Goal: Information Seeking & Learning: Compare options

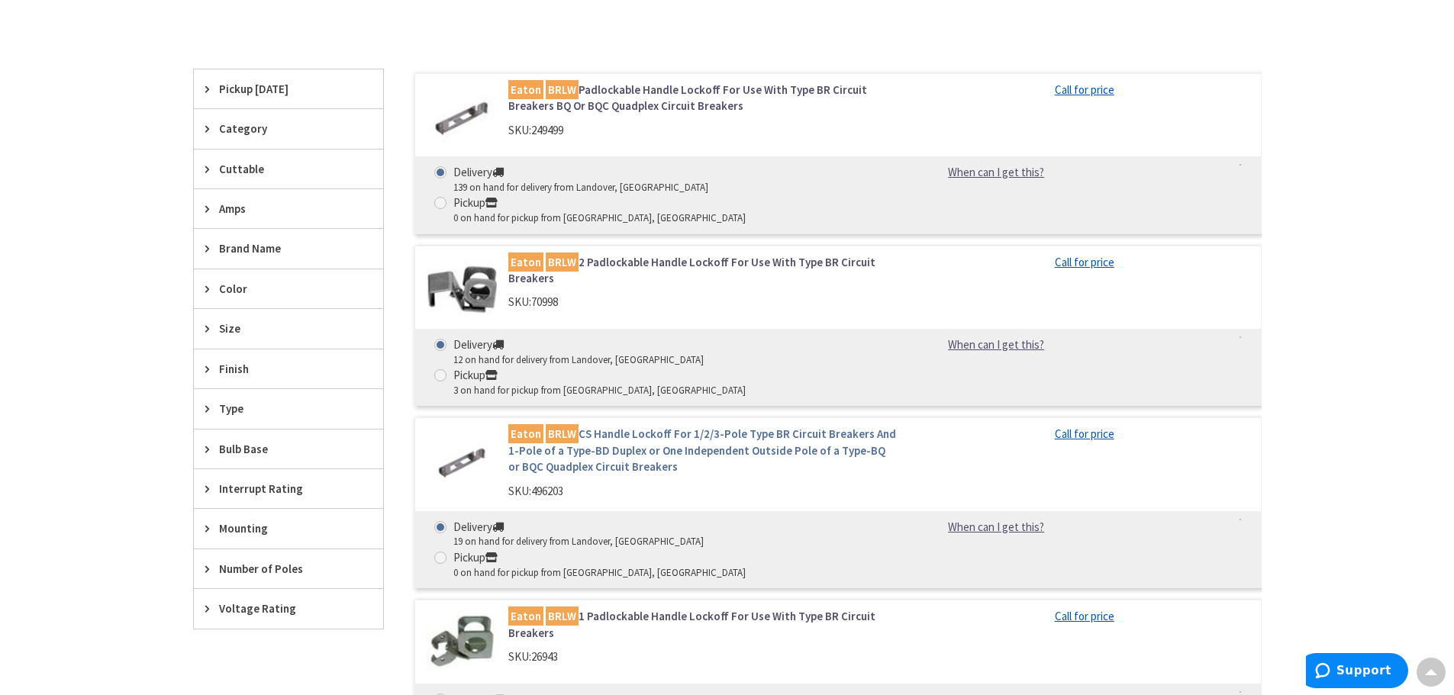
scroll to position [534, 0]
drag, startPoint x: 578, startPoint y: 269, endPoint x: 531, endPoint y: 270, distance: 46.6
click at [531, 294] on div "SKU: 70998" at bounding box center [702, 302] width 389 height 16
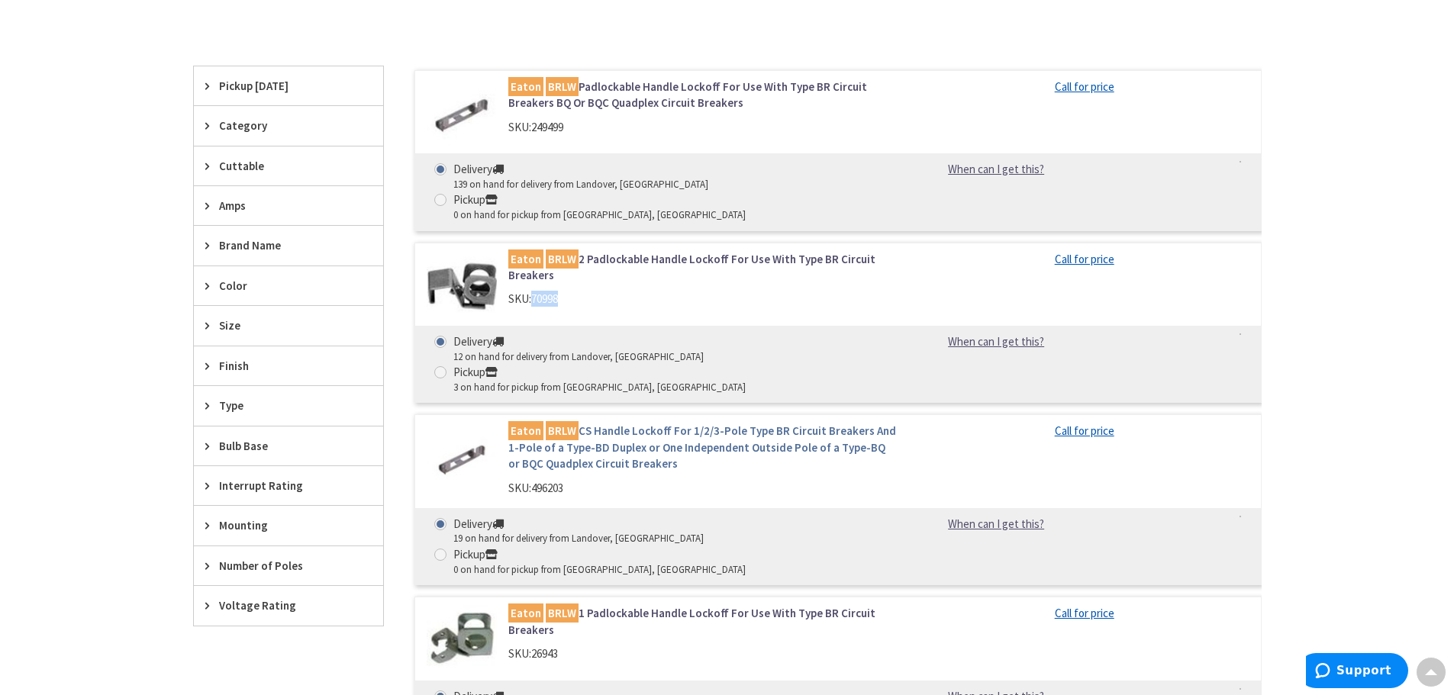
scroll to position [611, 0]
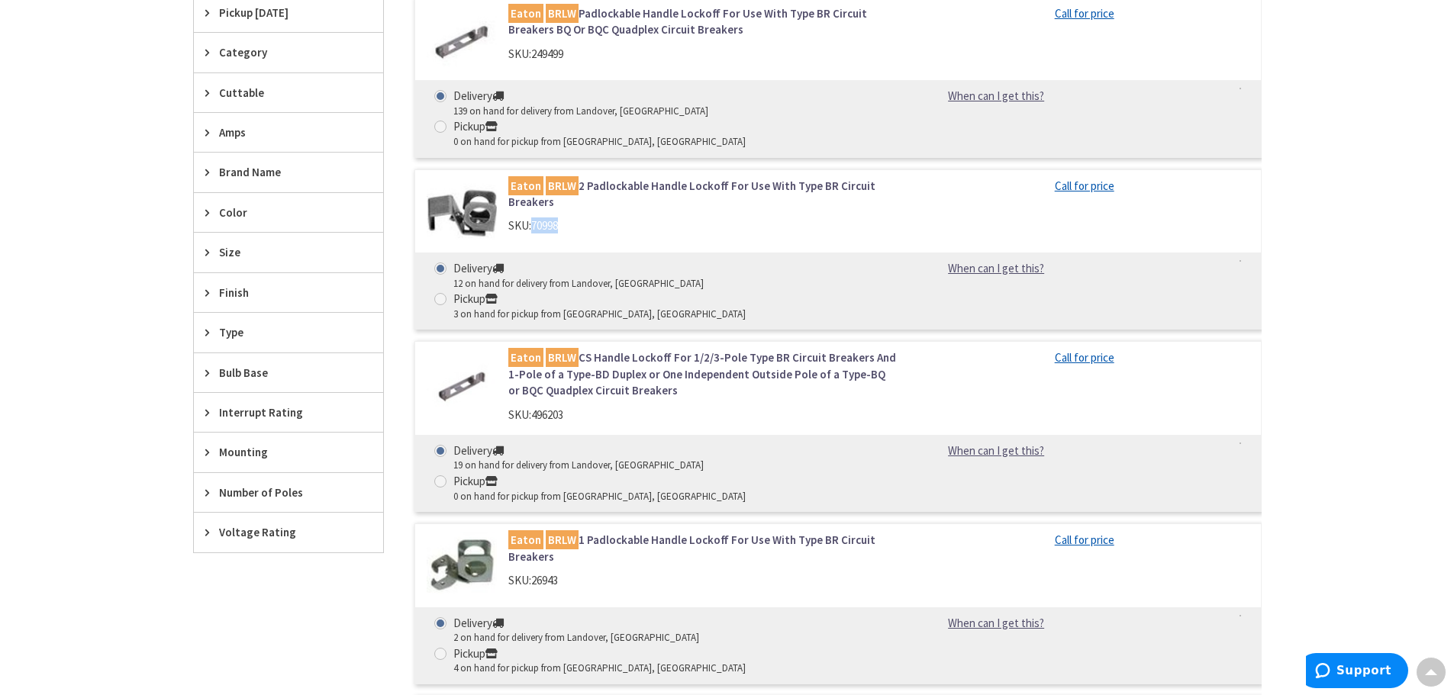
click at [568, 186] on div "[PERSON_NAME] BRLW 2 Padlockable Handle Lockoff For Use With Type BR Circuit Br…" at bounding box center [702, 210] width 411 height 64
drag, startPoint x: 571, startPoint y: 483, endPoint x: 518, endPoint y: 360, distance: 134.4
click at [522, 572] on div "SKU: 26943" at bounding box center [702, 580] width 389 height 16
drag, startPoint x: 584, startPoint y: 195, endPoint x: 509, endPoint y: 197, distance: 74.8
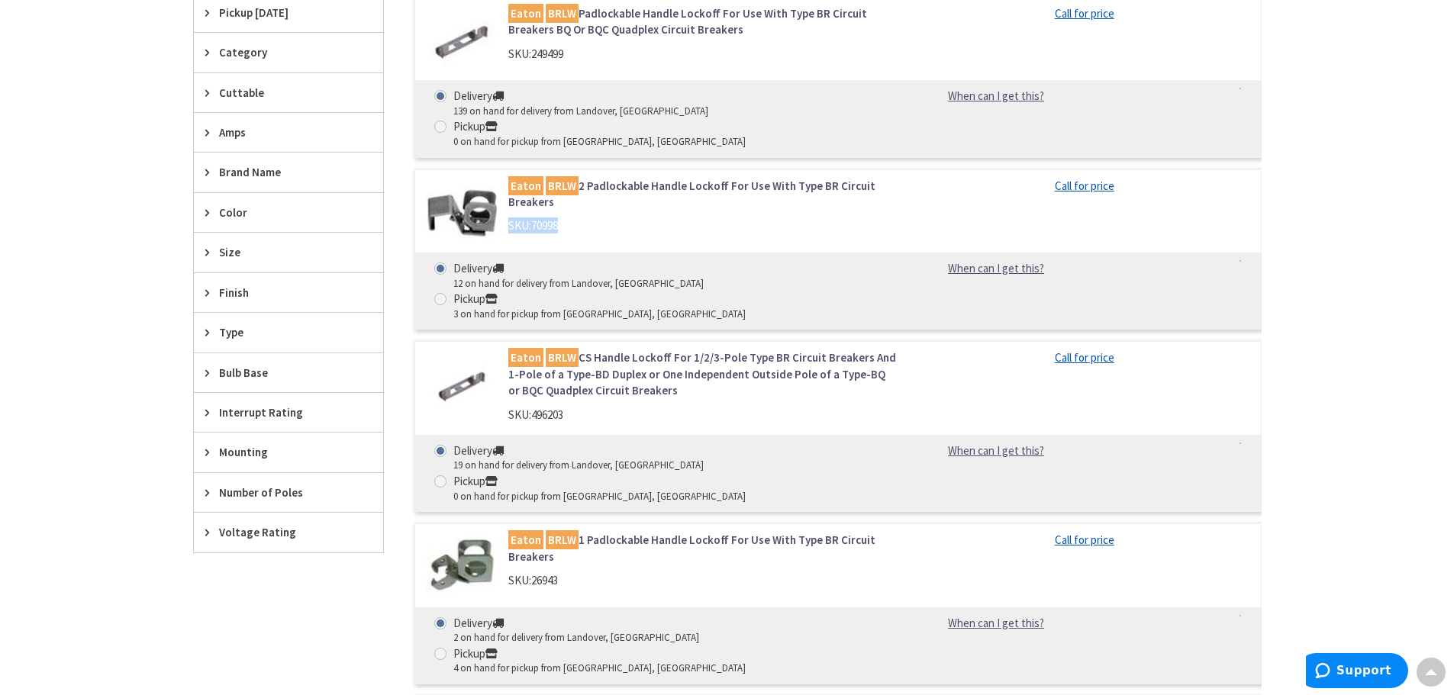
click at [509, 218] on div "SKU: 70998" at bounding box center [702, 226] width 389 height 16
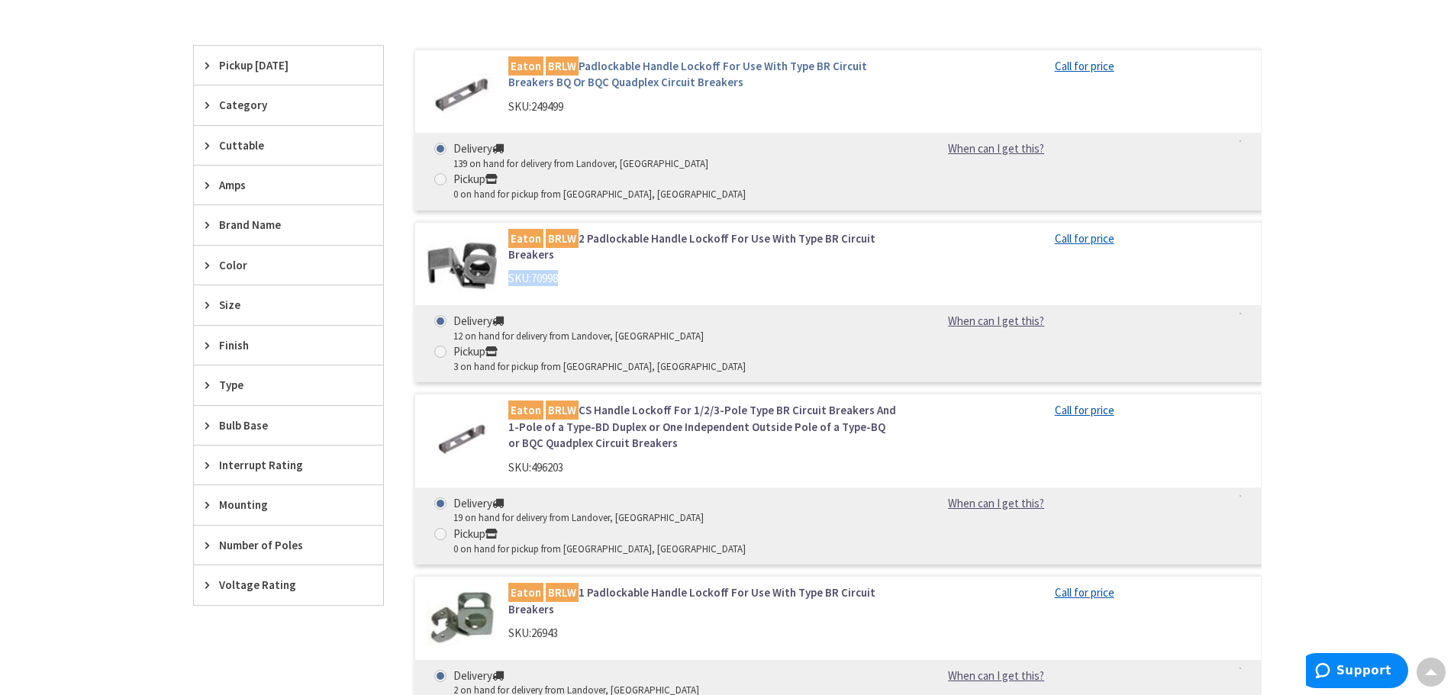
scroll to position [534, 0]
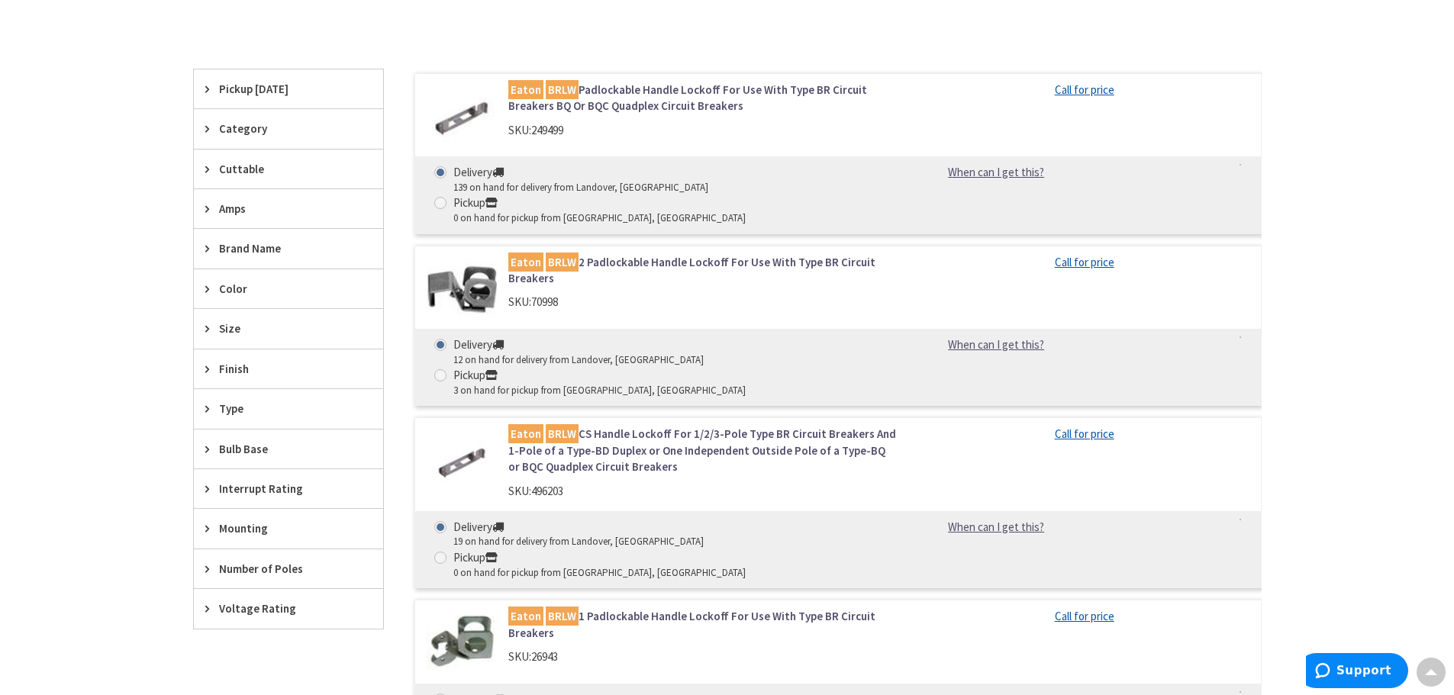
click at [602, 649] on div "SKU: 26943" at bounding box center [702, 657] width 389 height 16
drag, startPoint x: 583, startPoint y: 564, endPoint x: 514, endPoint y: 544, distance: 71.5
click at [514, 608] on div "[PERSON_NAME] BRLW 1 Padlockable Handle Lockoff For Use With Type BR Circuit Br…" at bounding box center [702, 640] width 411 height 64
click at [583, 649] on div "SKU: 26943" at bounding box center [702, 657] width 389 height 16
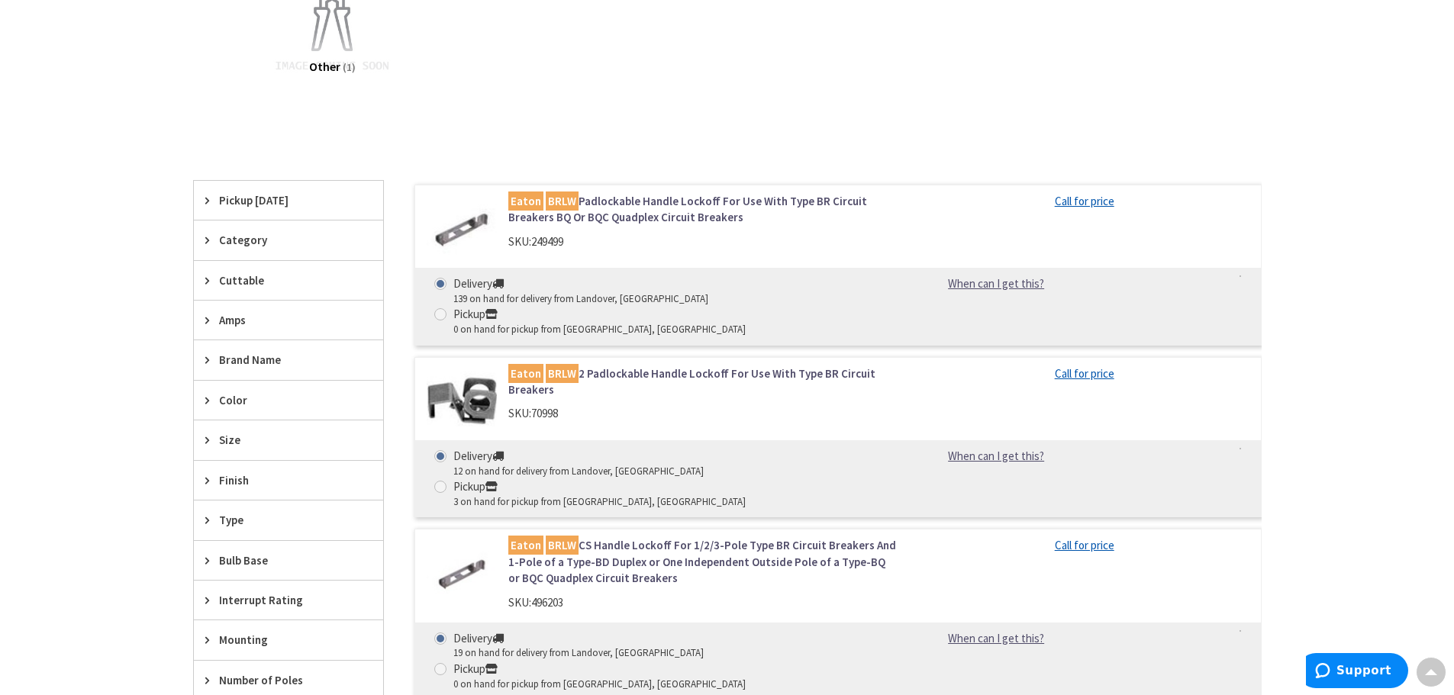
scroll to position [499, 0]
